Goal: Task Accomplishment & Management: Manage account settings

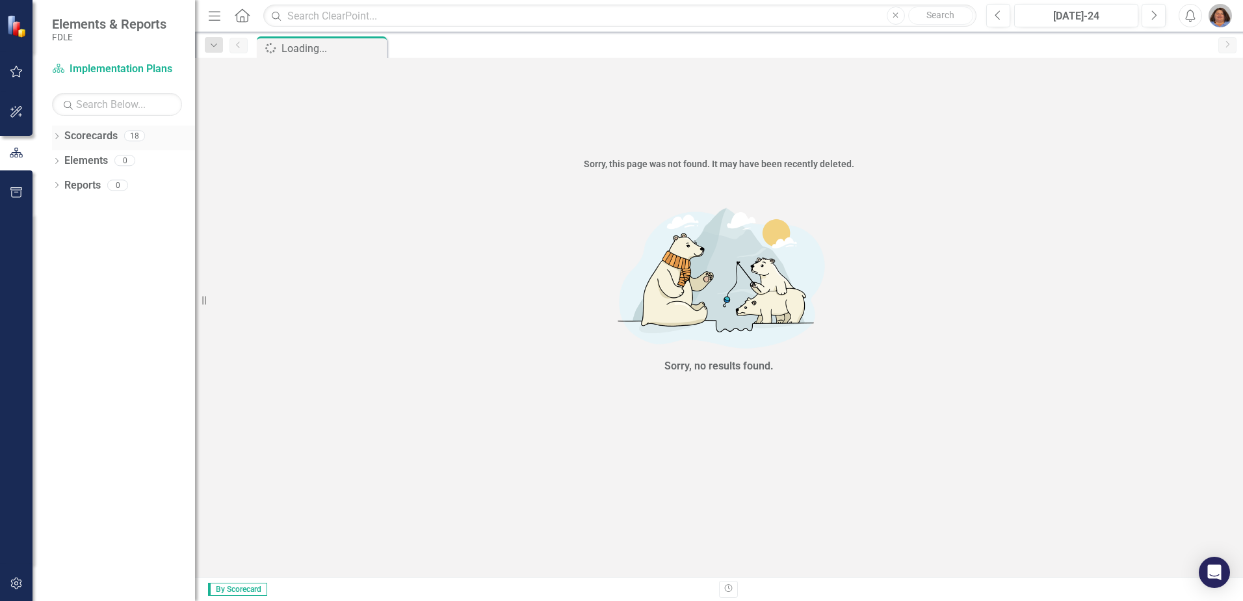
click at [60, 135] on icon "Dropdown" at bounding box center [56, 137] width 9 height 7
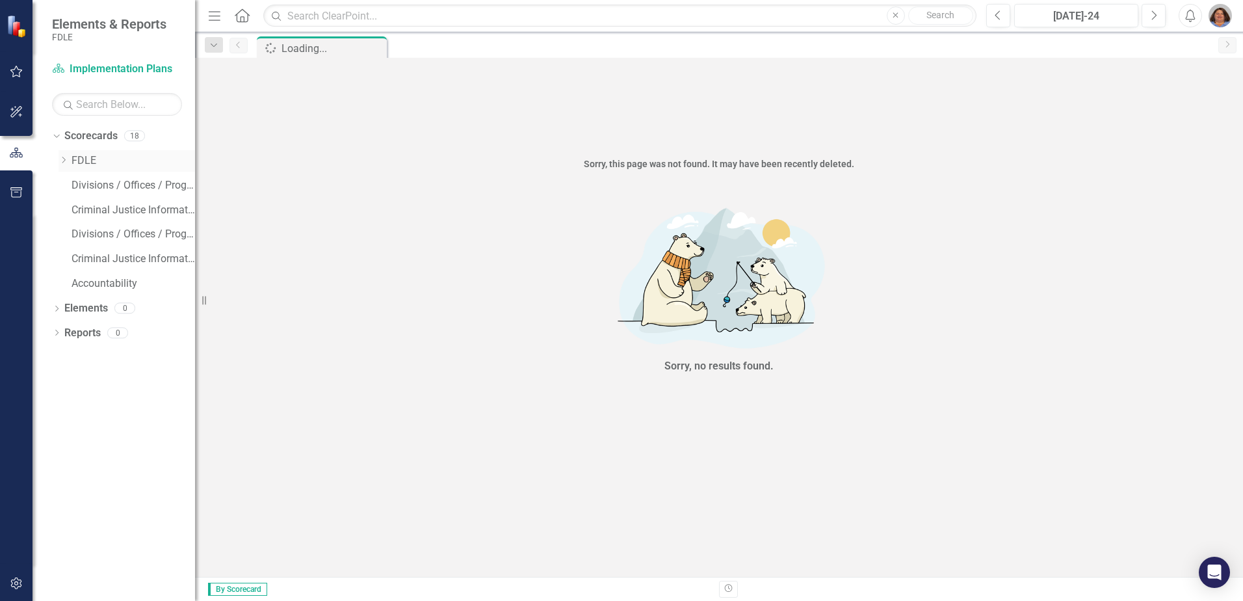
click at [61, 159] on icon "Dropdown" at bounding box center [64, 160] width 10 height 8
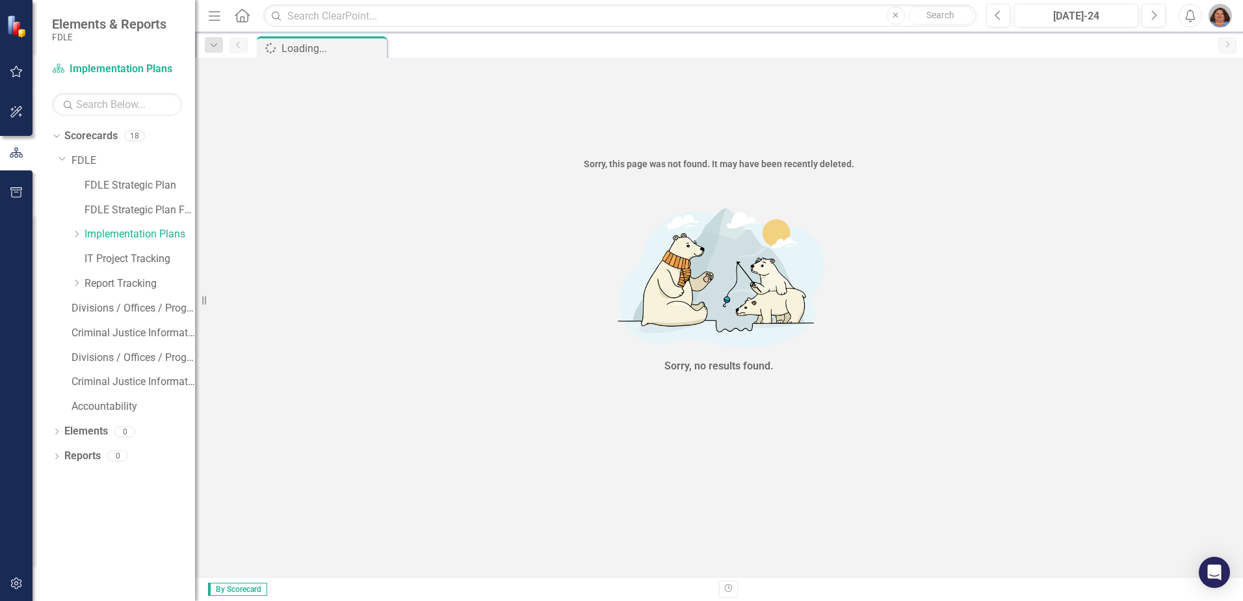
click at [71, 232] on div "Dropdown Implementation Plans" at bounding box center [127, 236] width 137 height 25
click at [73, 231] on icon "Dropdown" at bounding box center [77, 234] width 10 height 8
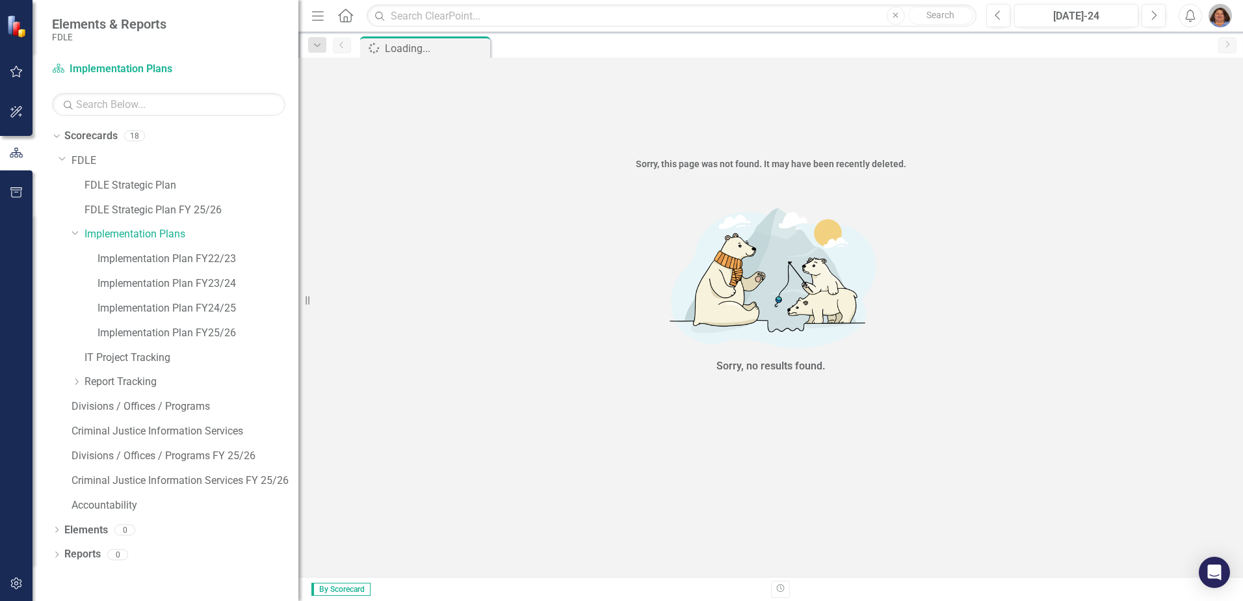
drag, startPoint x: 196, startPoint y: 256, endPoint x: 298, endPoint y: 269, distance: 103.6
click at [298, 269] on div "Resize" at bounding box center [303, 300] width 10 height 601
click at [189, 308] on link "Implementation Plan FY24/25" at bounding box center [198, 308] width 201 height 15
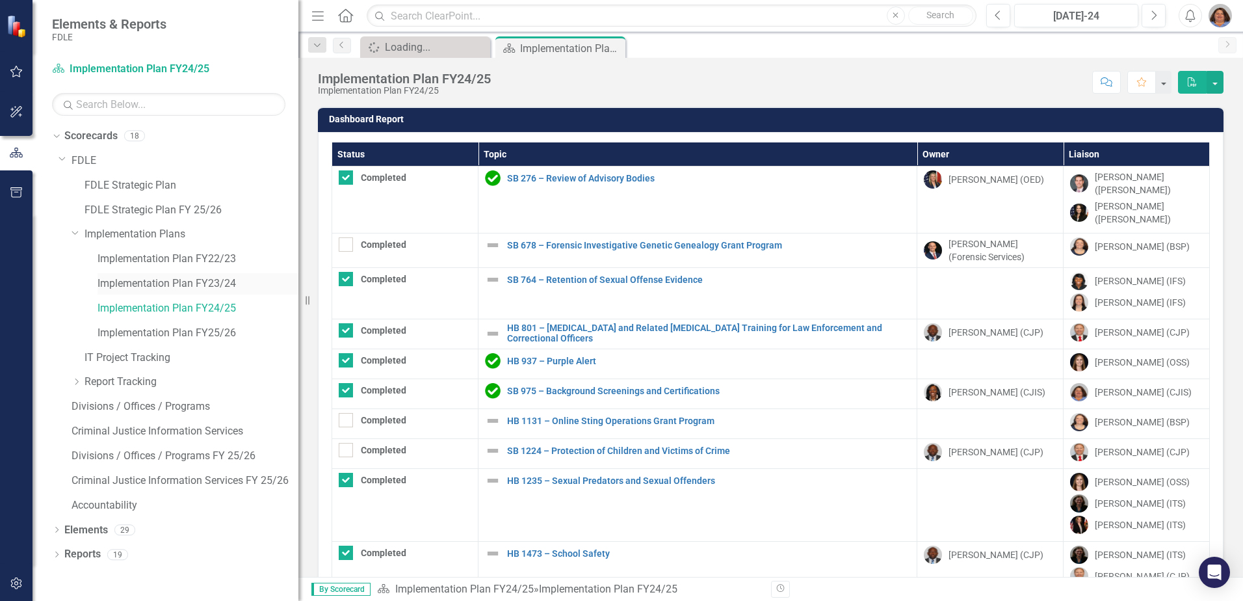
click at [222, 280] on link "Implementation Plan FY23/24" at bounding box center [198, 283] width 201 height 15
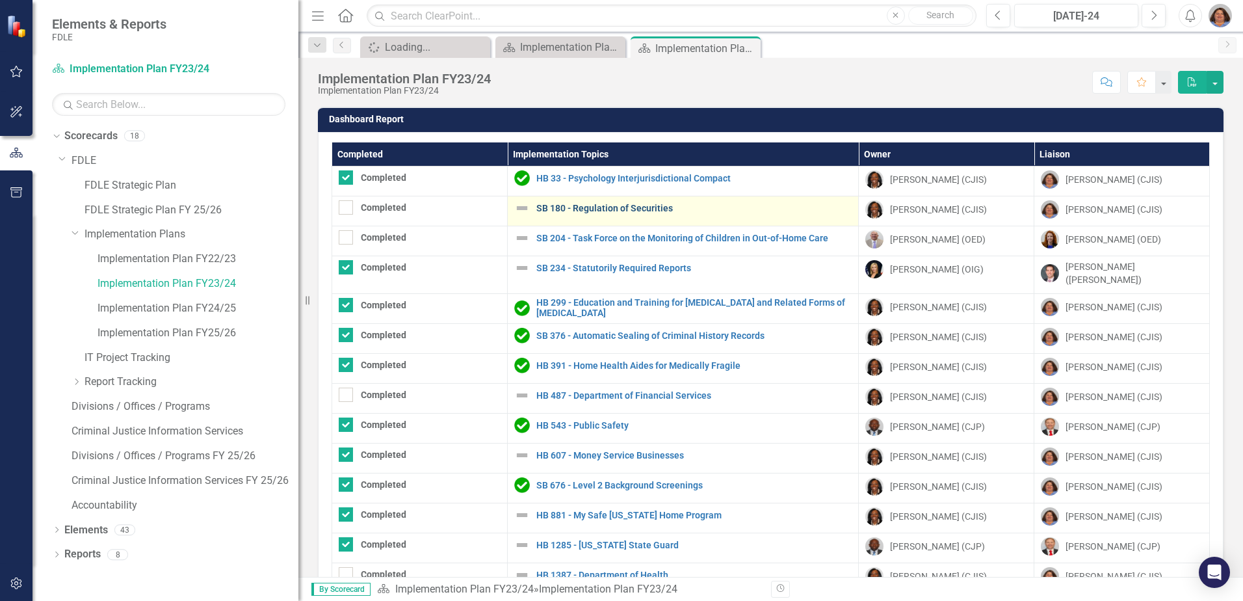
click at [606, 209] on link "SB 180 - Regulation of Securities" at bounding box center [693, 209] width 315 height 10
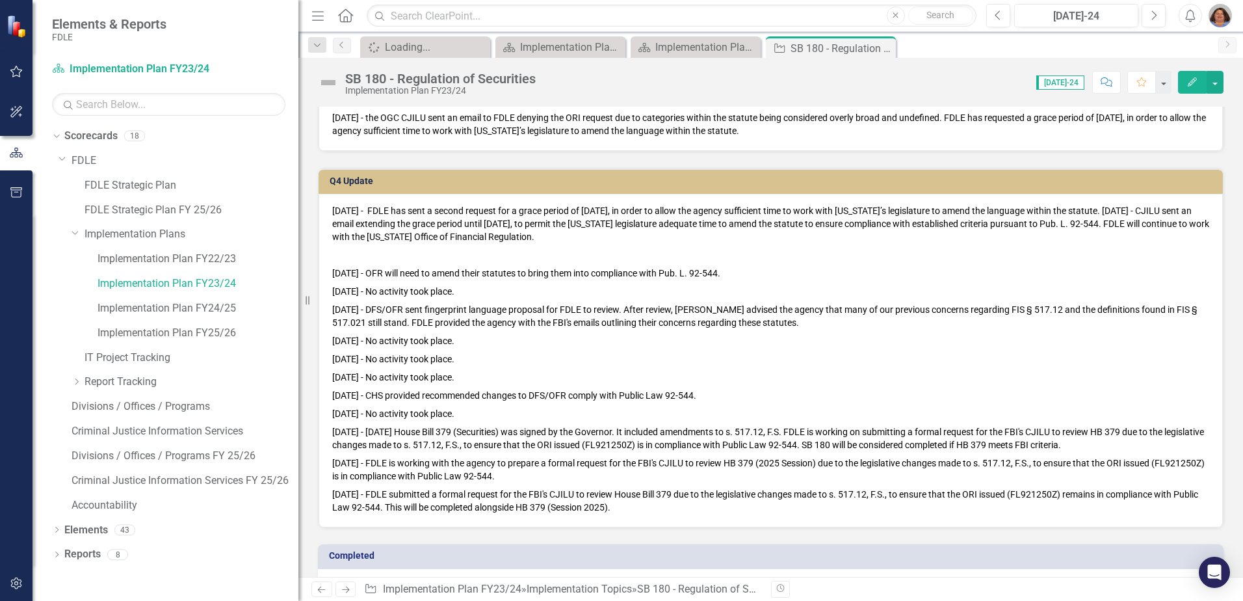
scroll to position [650, 0]
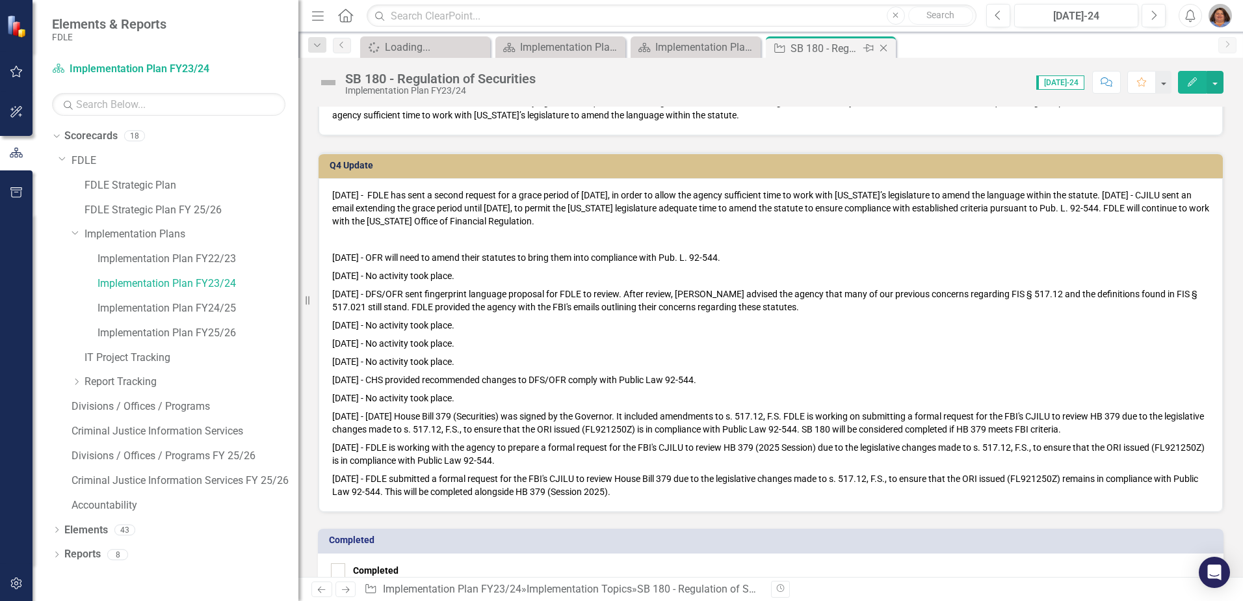
click at [884, 42] on div "Close" at bounding box center [885, 48] width 16 height 16
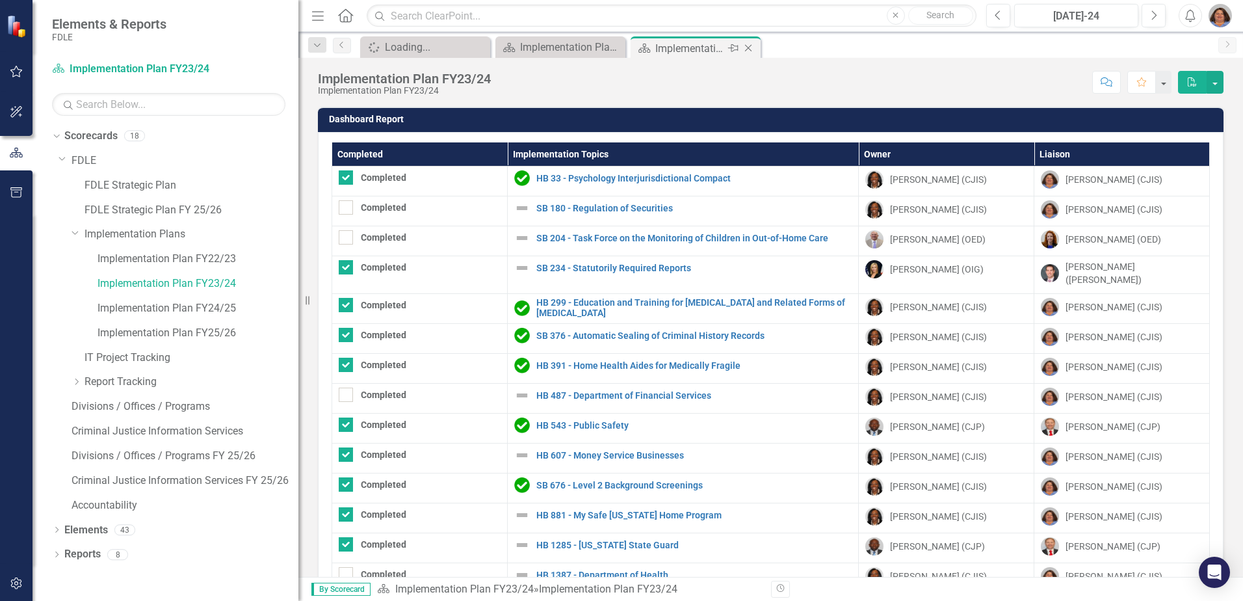
click at [750, 49] on icon "Close" at bounding box center [748, 48] width 13 height 10
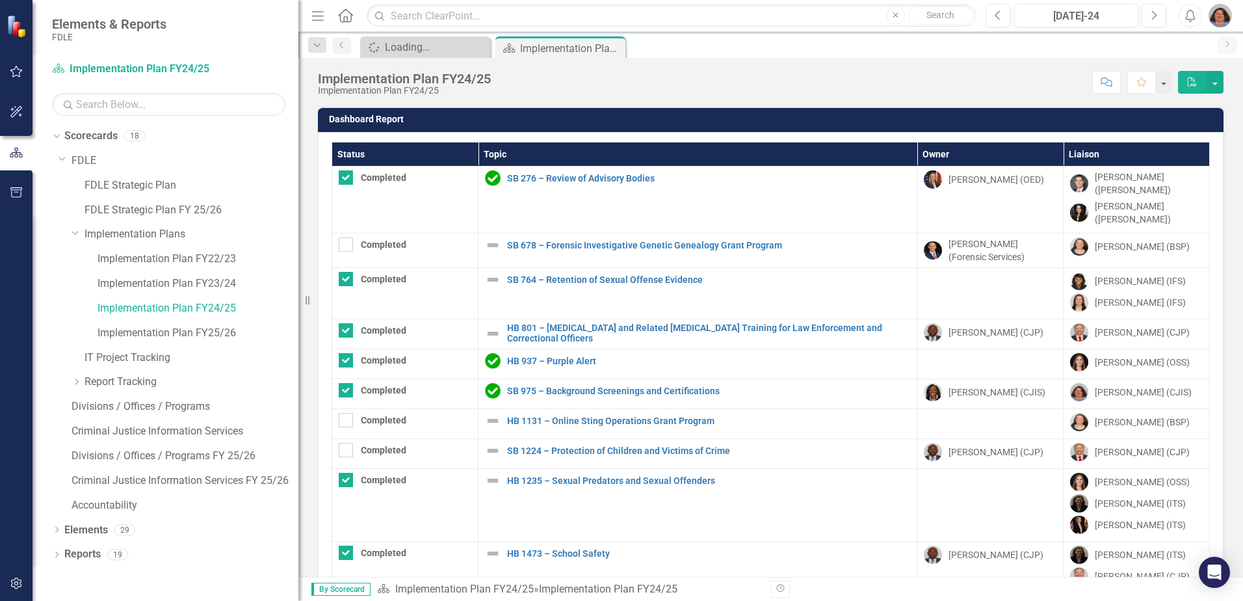
click at [0, 0] on icon "Close" at bounding box center [0, 0] width 0 height 0
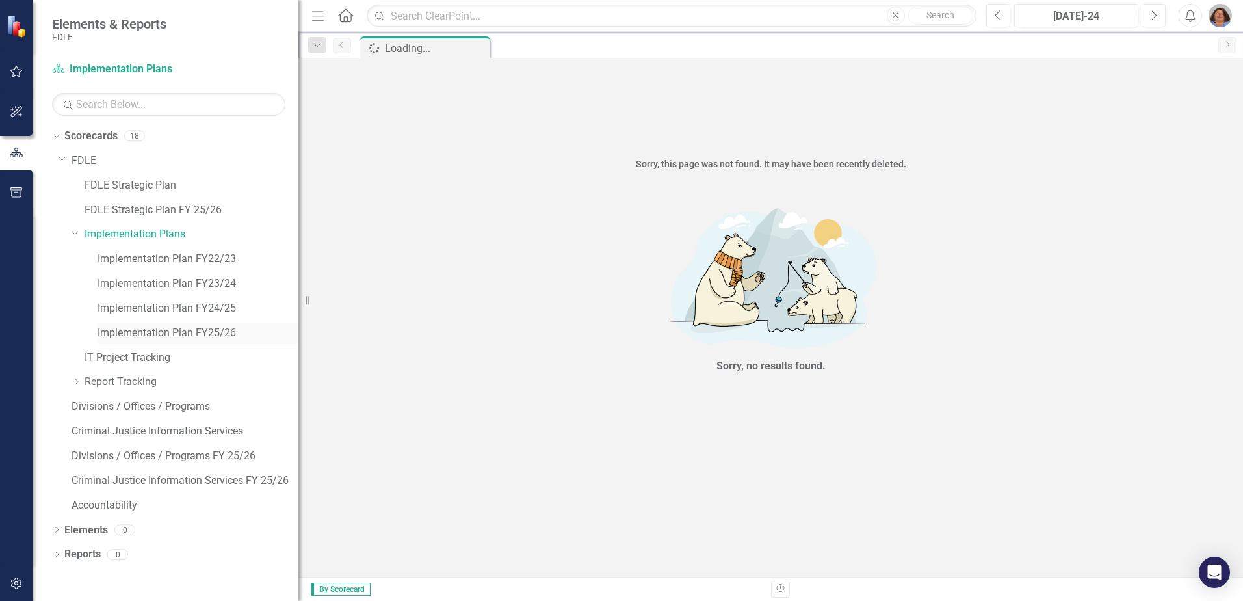
click at [191, 326] on link "Implementation Plan FY25/26" at bounding box center [198, 333] width 201 height 15
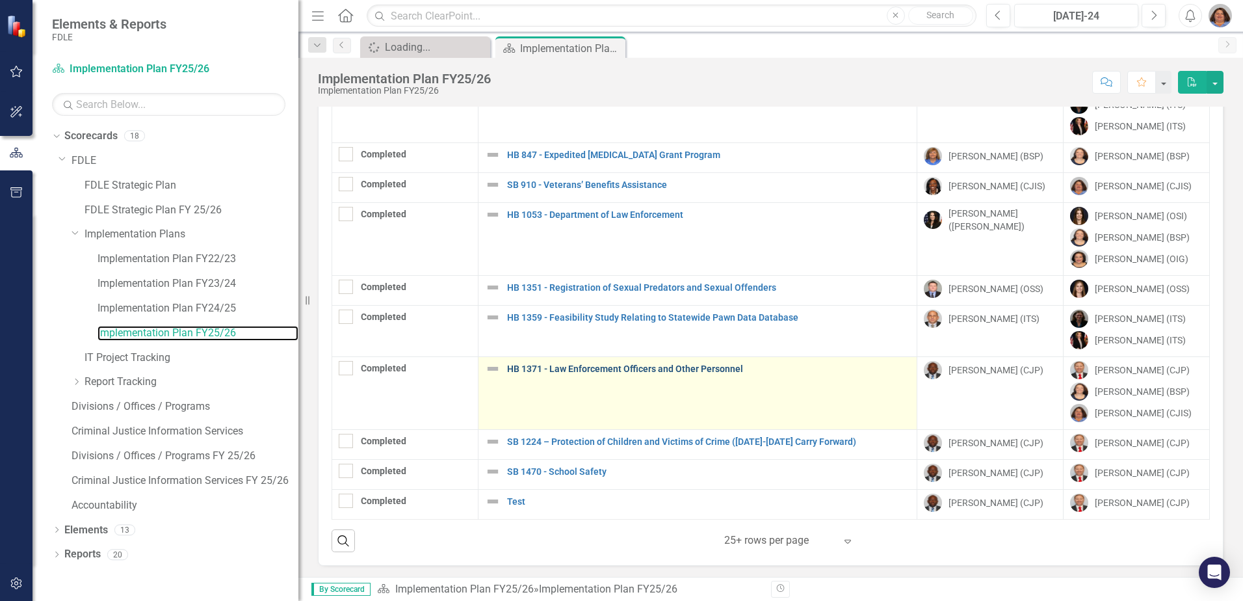
scroll to position [75, 0]
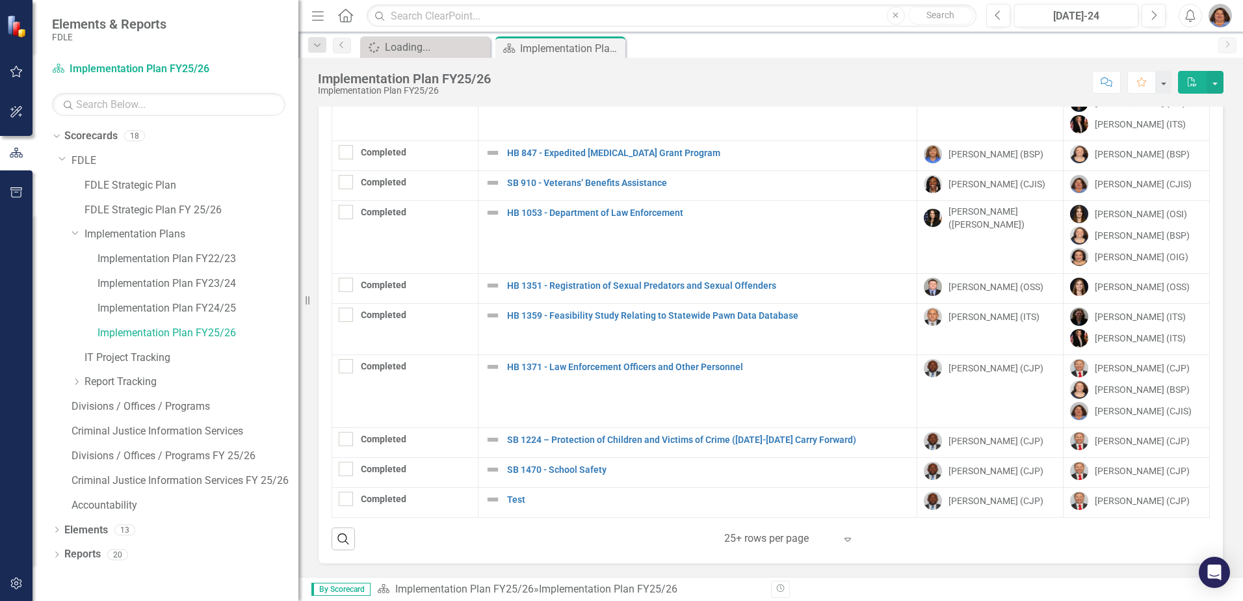
click at [844, 537] on icon "Expand" at bounding box center [847, 539] width 13 height 10
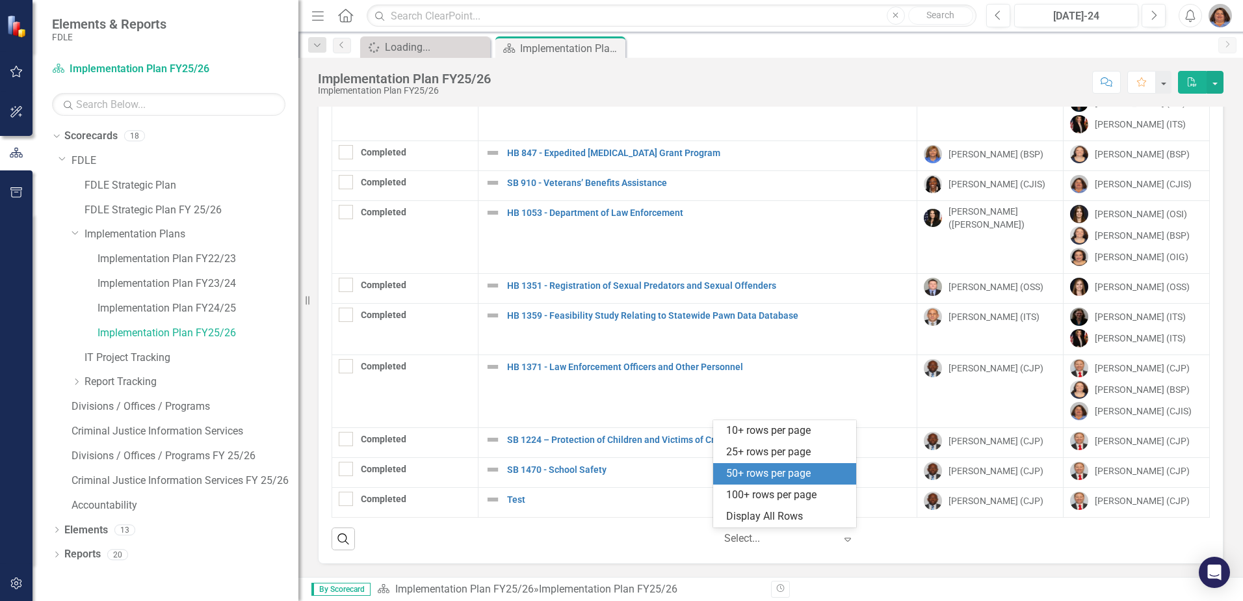
click at [769, 477] on div "50+ rows per page" at bounding box center [787, 473] width 122 height 15
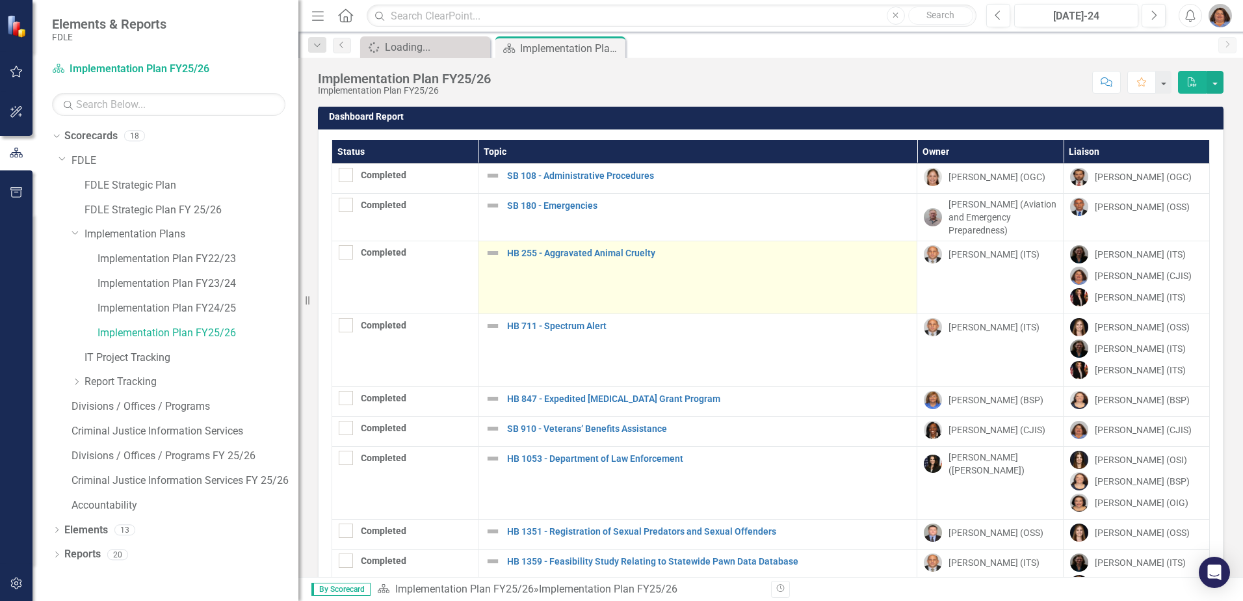
scroll to position [0, 0]
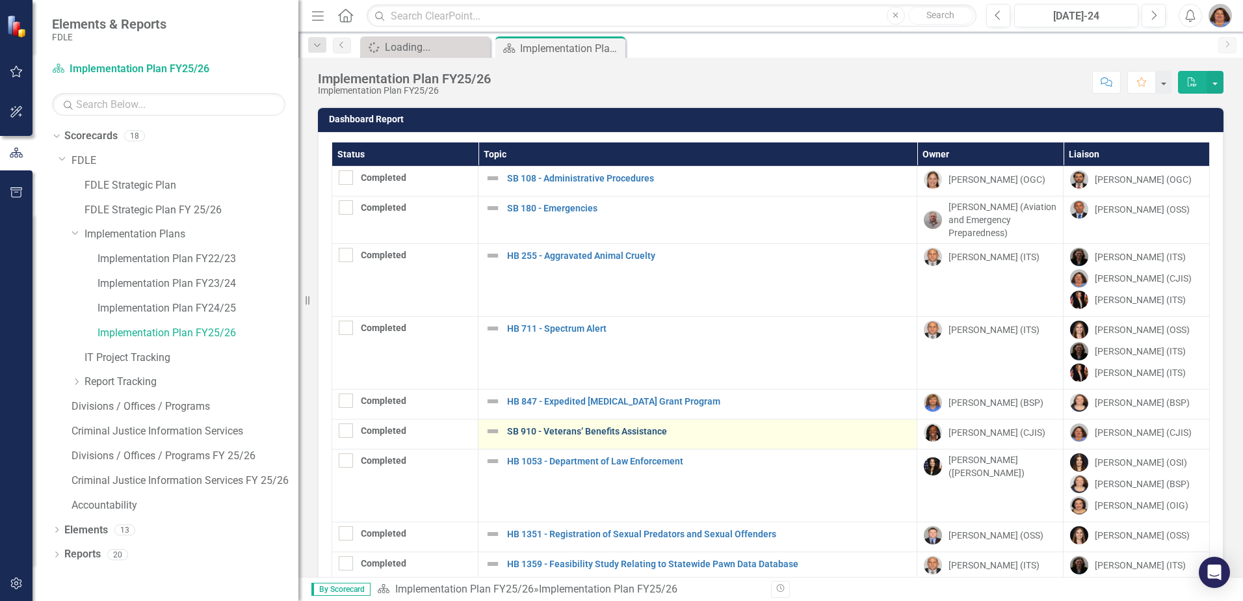
click at [628, 433] on link "SB 910 - Veterans’ Benefits Assistance" at bounding box center [708, 432] width 403 height 10
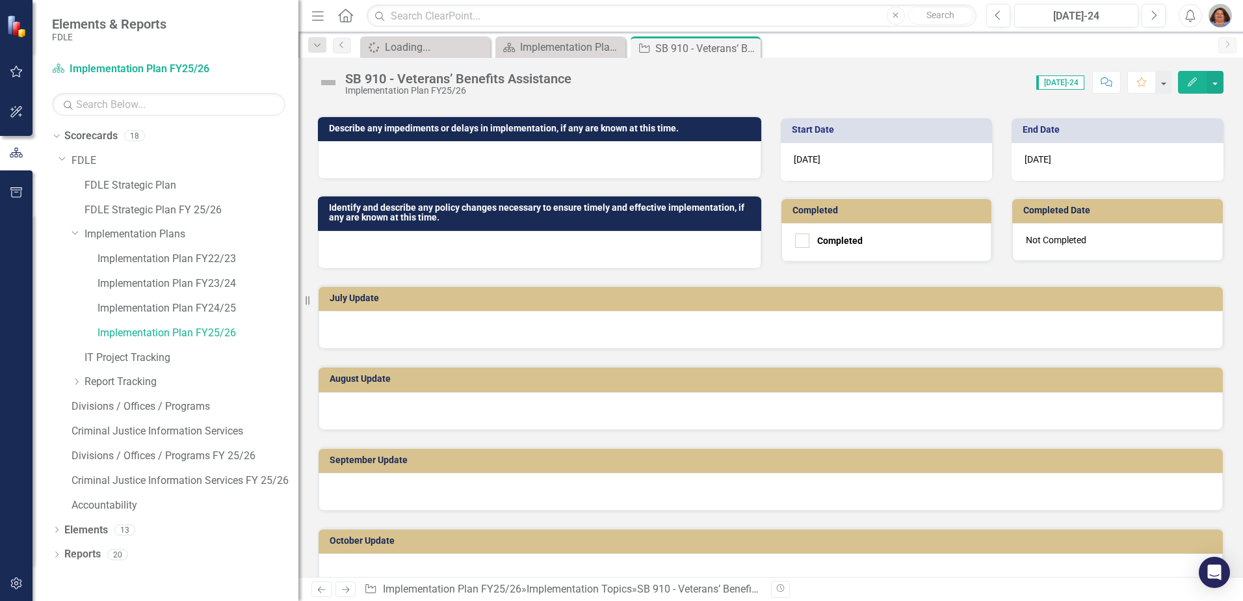
scroll to position [325, 0]
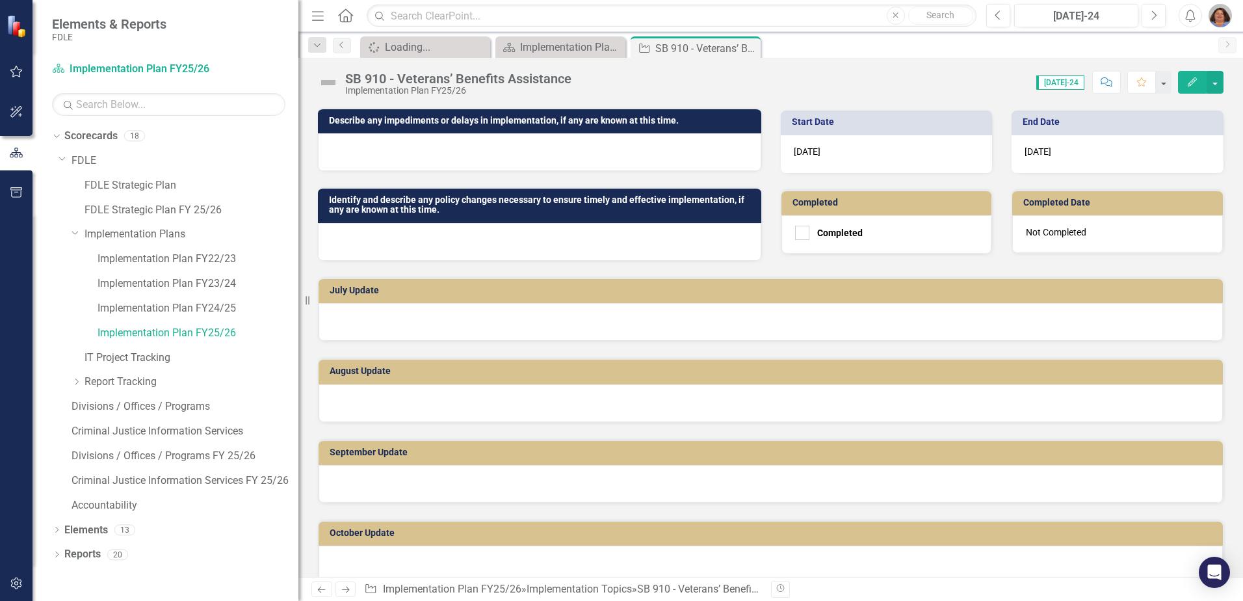
click at [407, 313] on div at bounding box center [771, 322] width 905 height 38
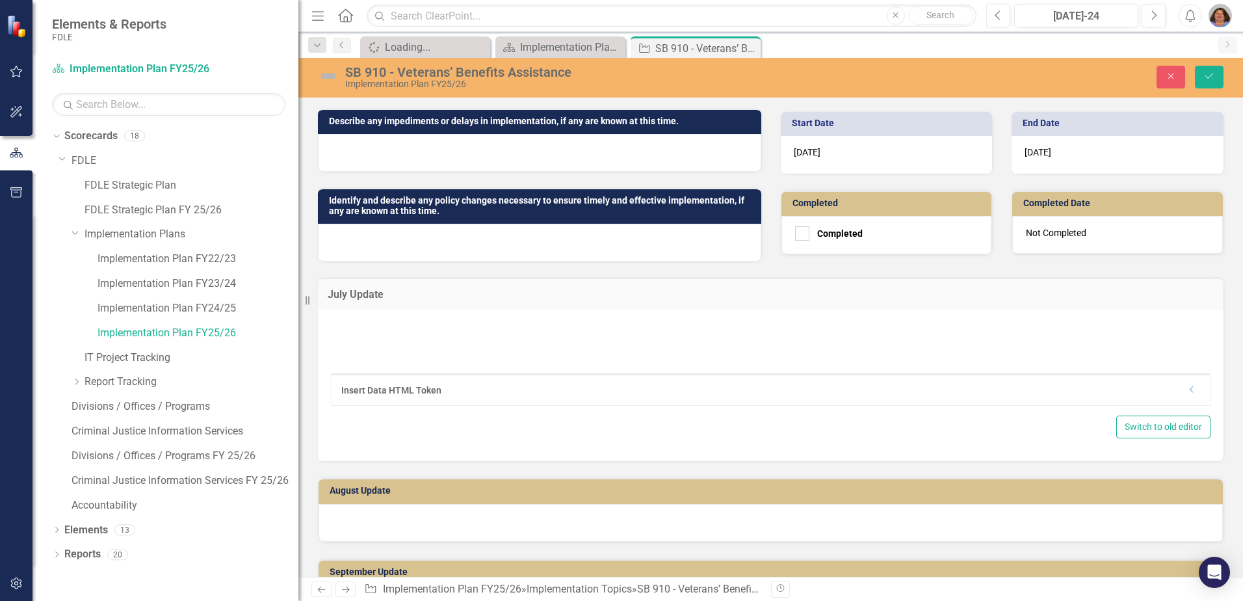
click at [373, 310] on div "Insert Data HTML Token Dropdown Switch to old editor" at bounding box center [771, 386] width 906 height 152
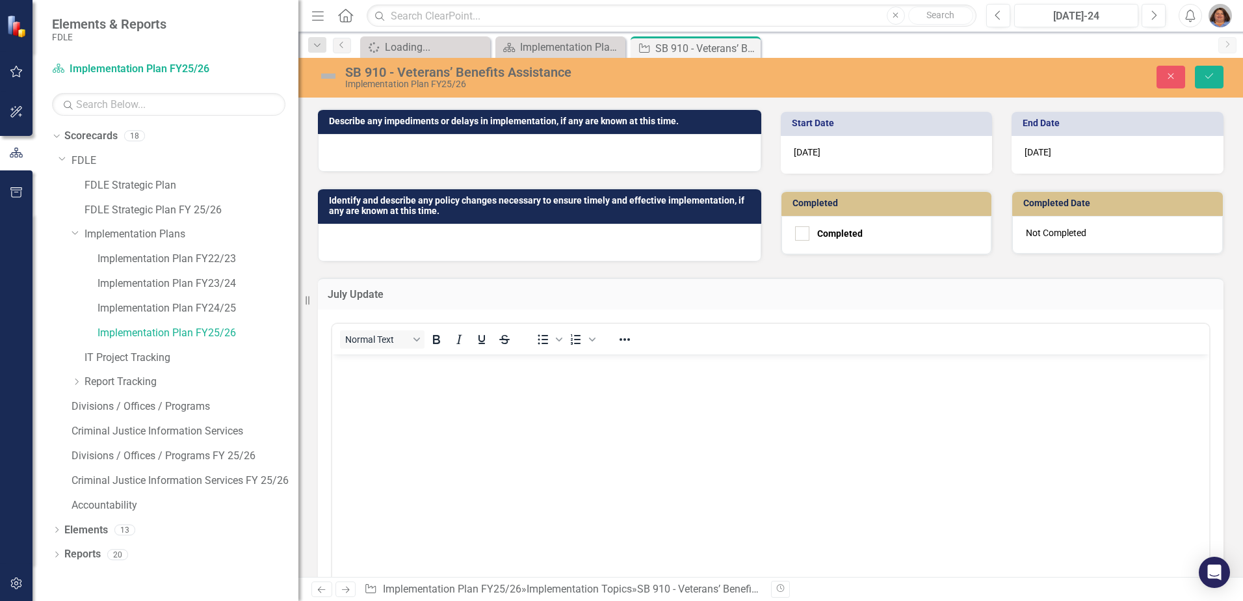
scroll to position [0, 0]
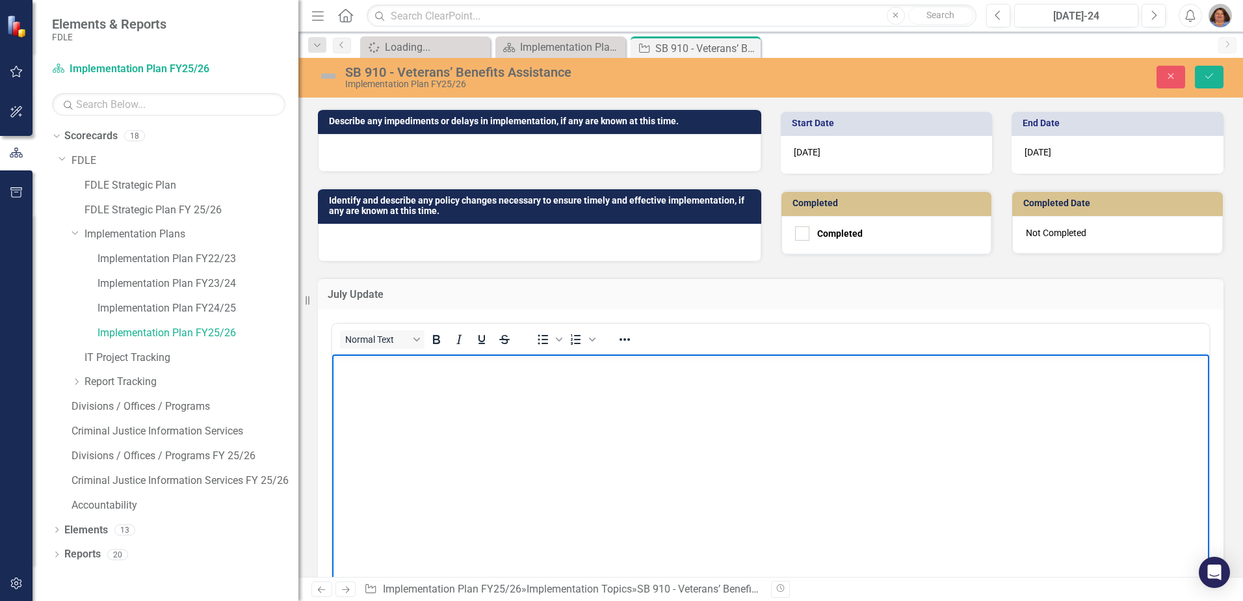
click at [369, 378] on body "Rich Text Area. Press ALT-0 for help." at bounding box center [770, 451] width 877 height 195
paste body "Rich Text Area. Press ALT-0 for help."
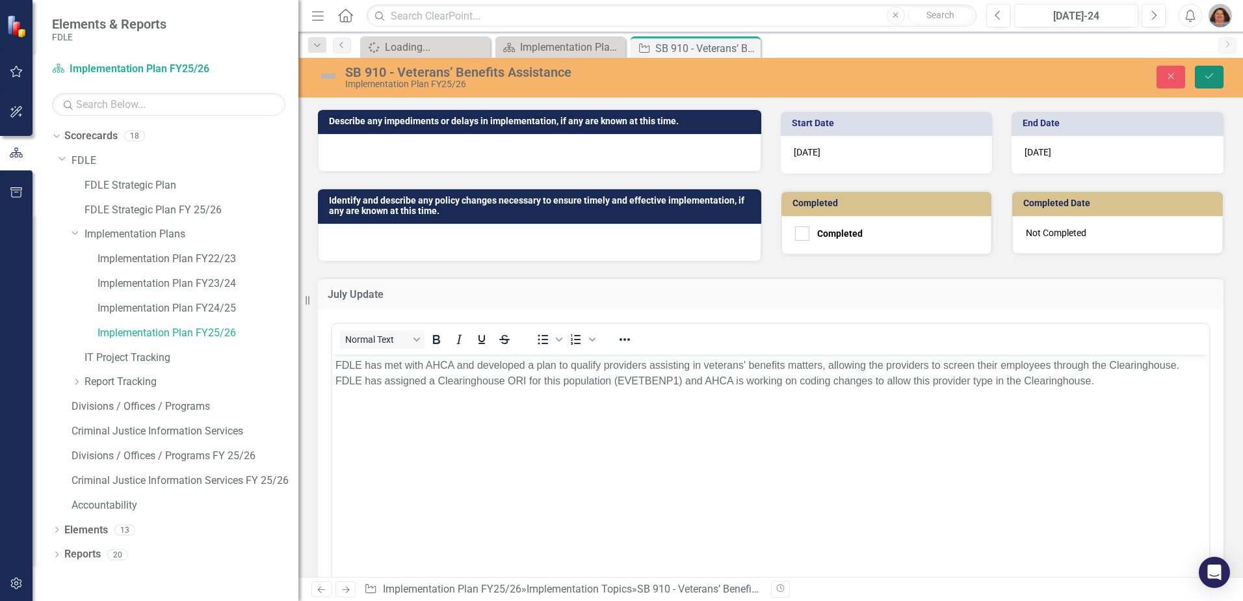
click at [1210, 70] on button "Save" at bounding box center [1209, 77] width 29 height 23
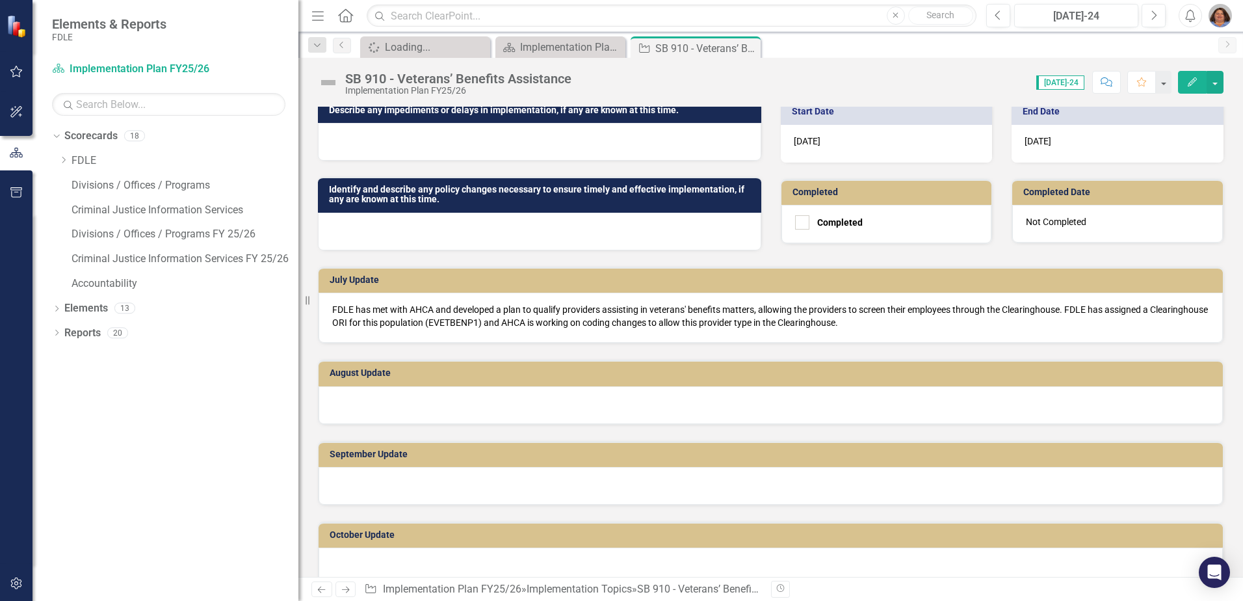
scroll to position [390, 0]
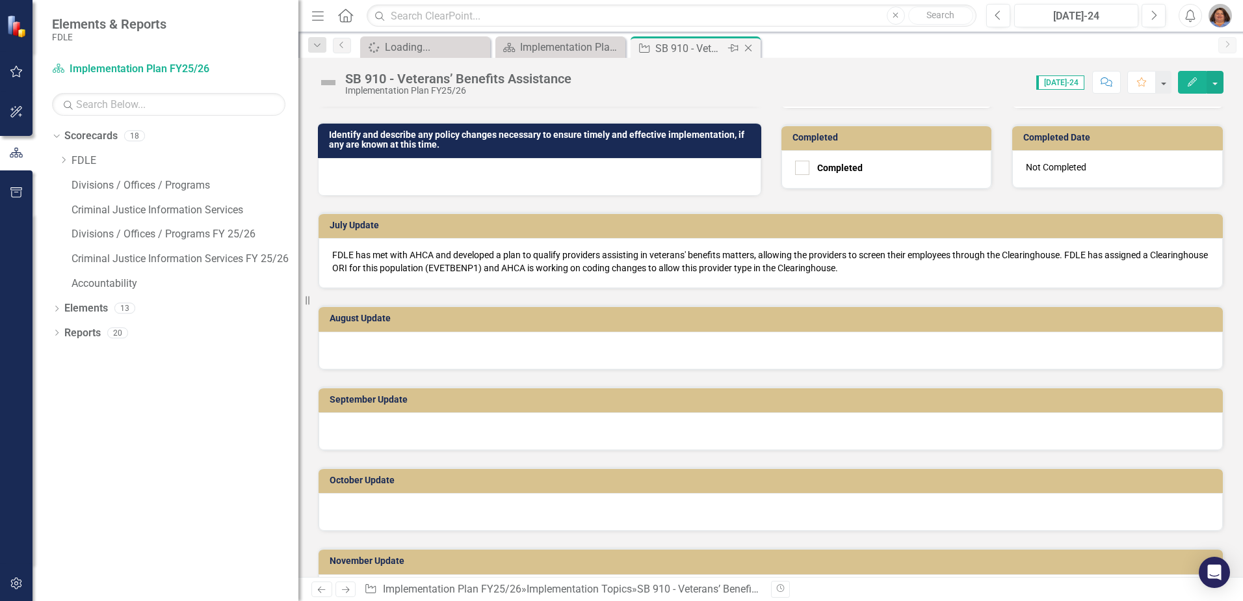
click at [750, 48] on icon "Close" at bounding box center [748, 48] width 13 height 10
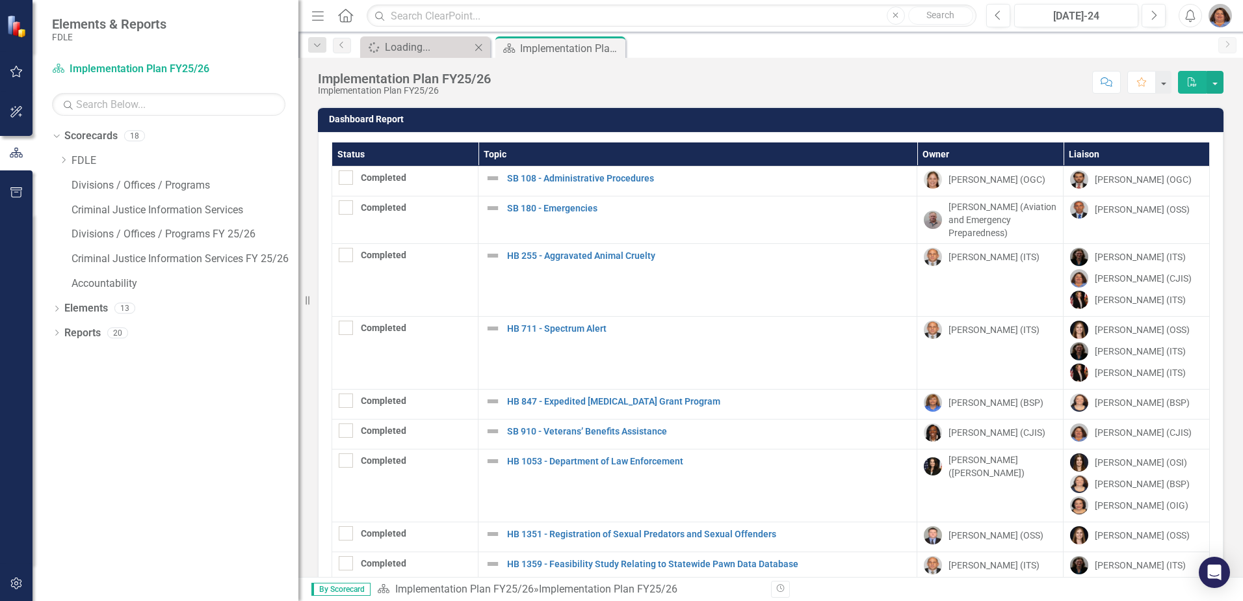
click at [476, 48] on icon "Close" at bounding box center [478, 47] width 13 height 10
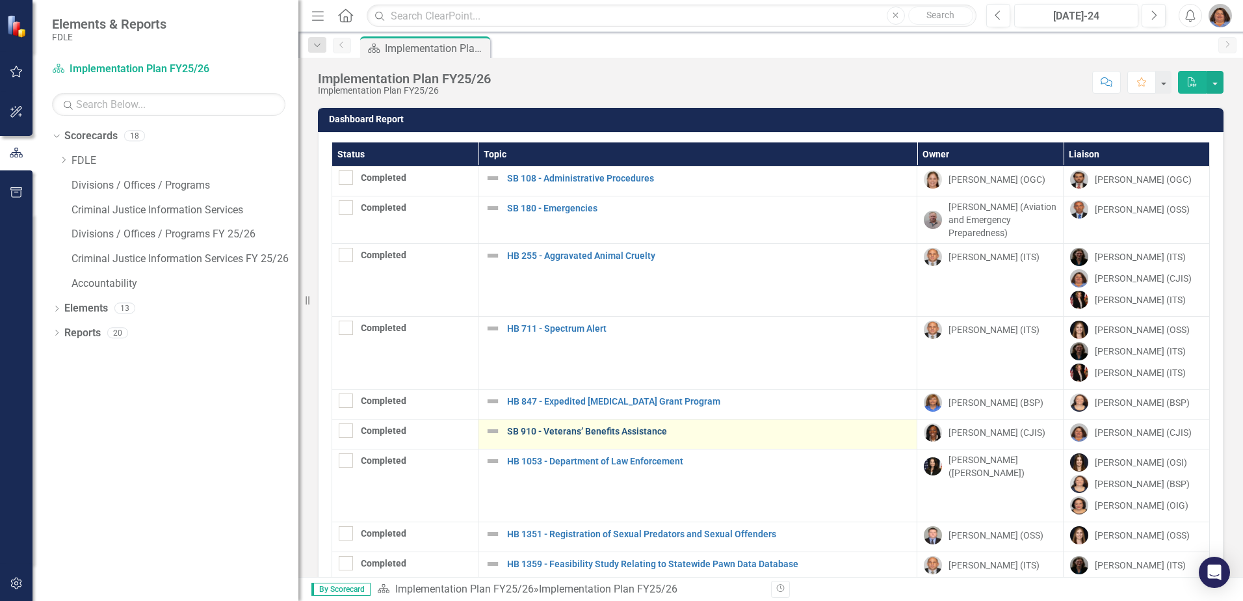
click at [583, 433] on link "SB 910 - Veterans’ Benefits Assistance" at bounding box center [708, 432] width 403 height 10
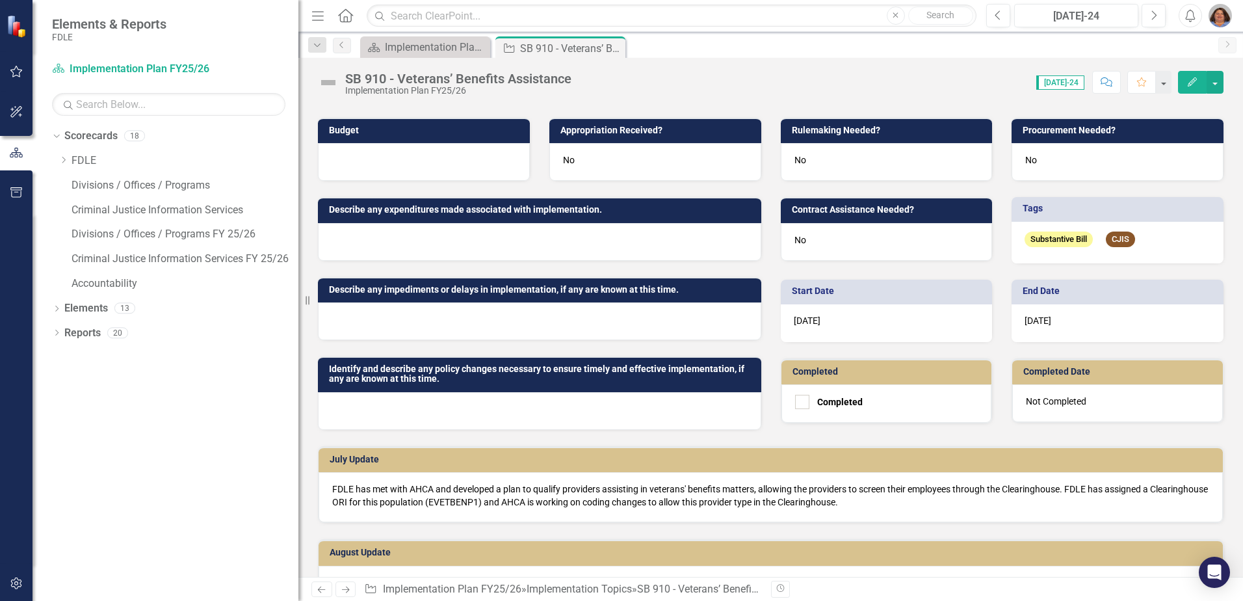
scroll to position [195, 0]
